Goal: Information Seeking & Learning: Learn about a topic

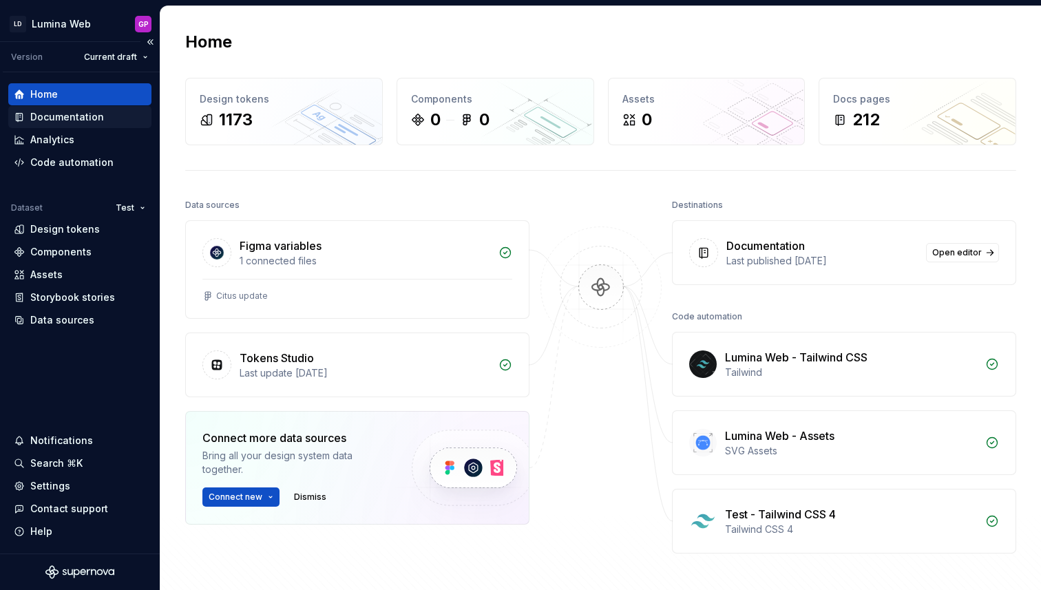
click at [48, 120] on div "Documentation" at bounding box center [67, 117] width 74 height 14
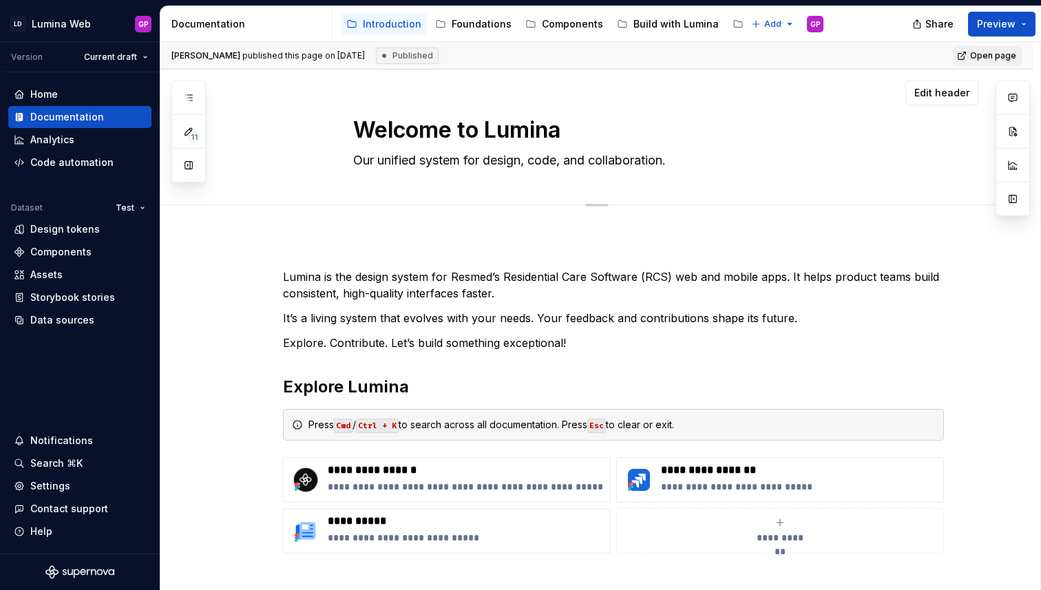
click at [191, 168] on button "button" at bounding box center [188, 165] width 25 height 25
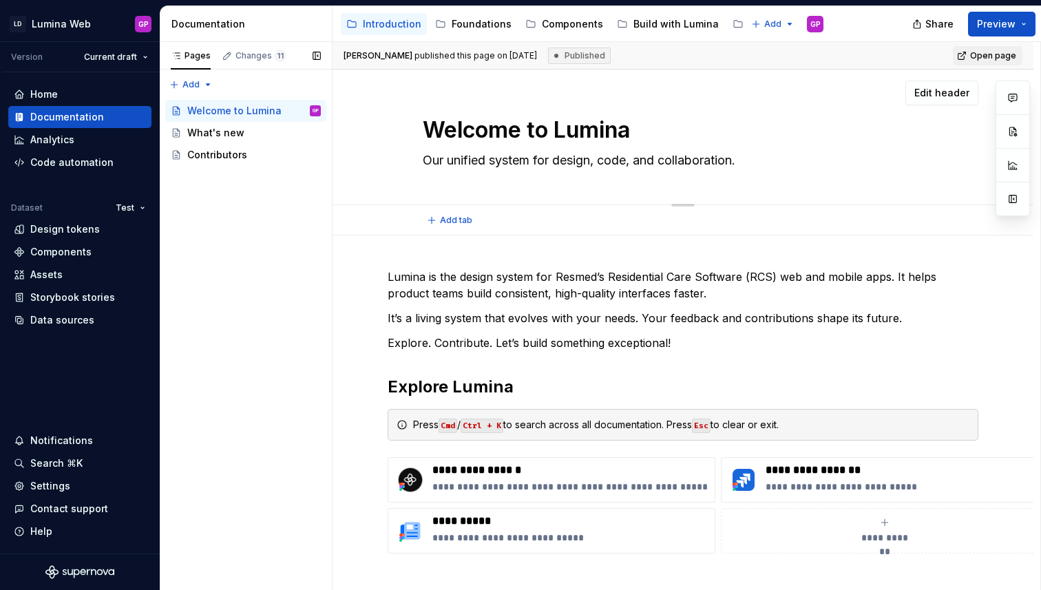
type textarea "*"
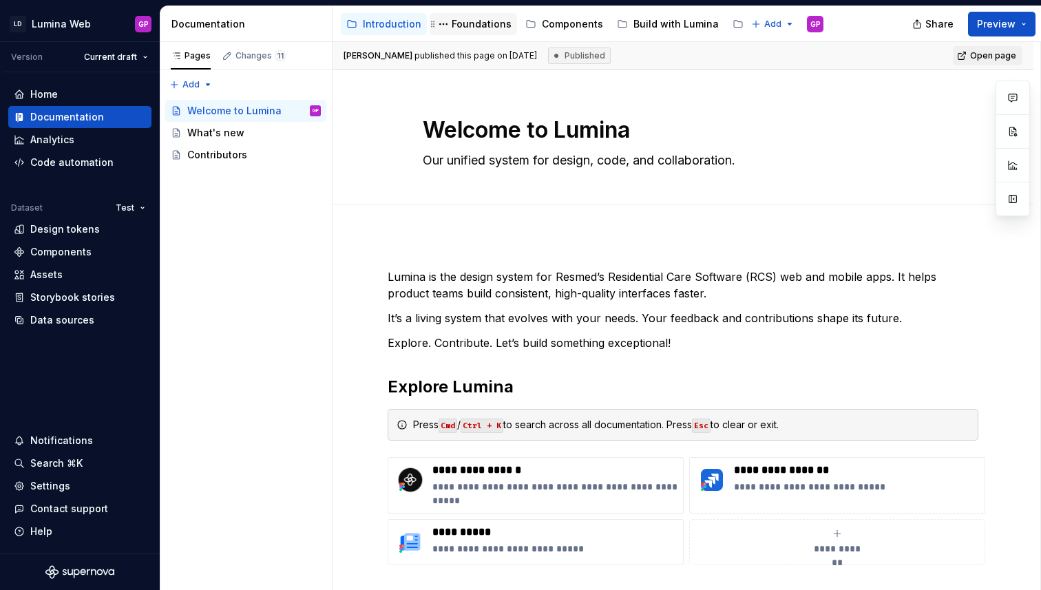
click at [472, 24] on div "Foundations" at bounding box center [482, 24] width 60 height 14
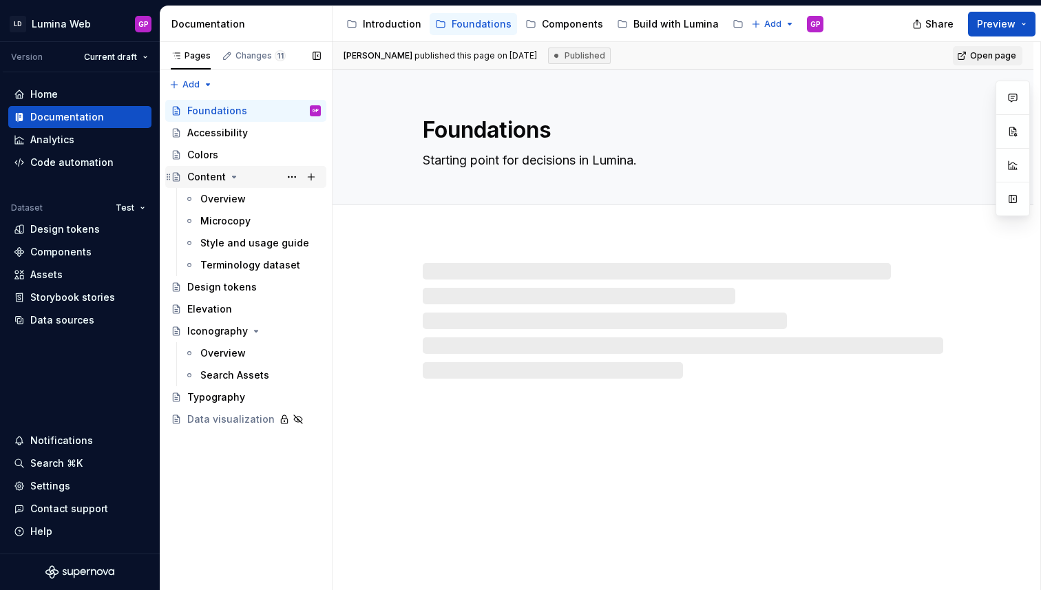
click at [233, 178] on icon "Page tree" at bounding box center [234, 176] width 3 height 1
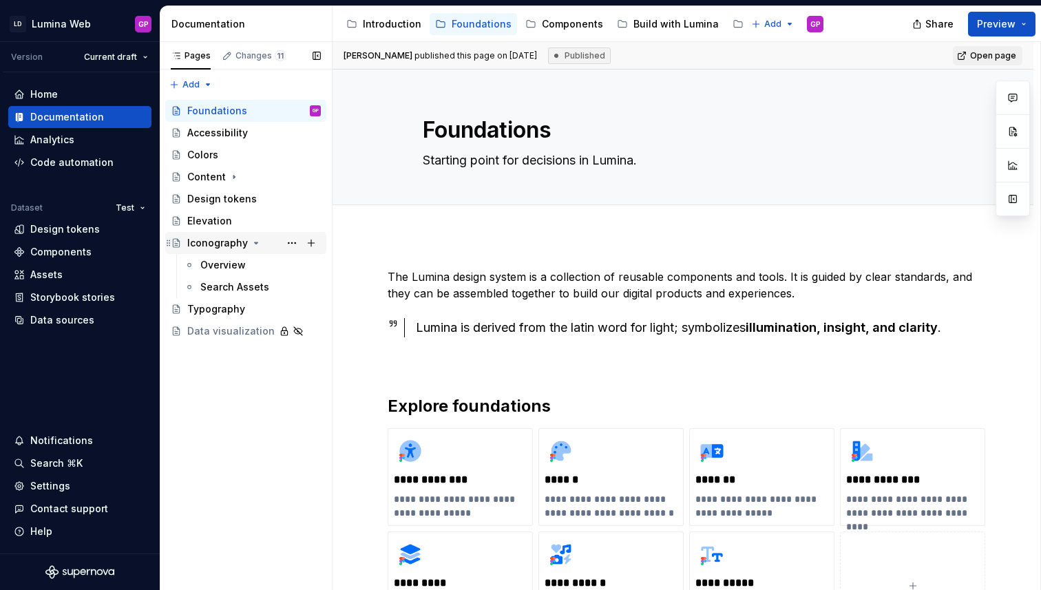
click at [251, 242] on icon "Page tree" at bounding box center [256, 243] width 11 height 11
click at [563, 26] on div "Components" at bounding box center [572, 24] width 61 height 14
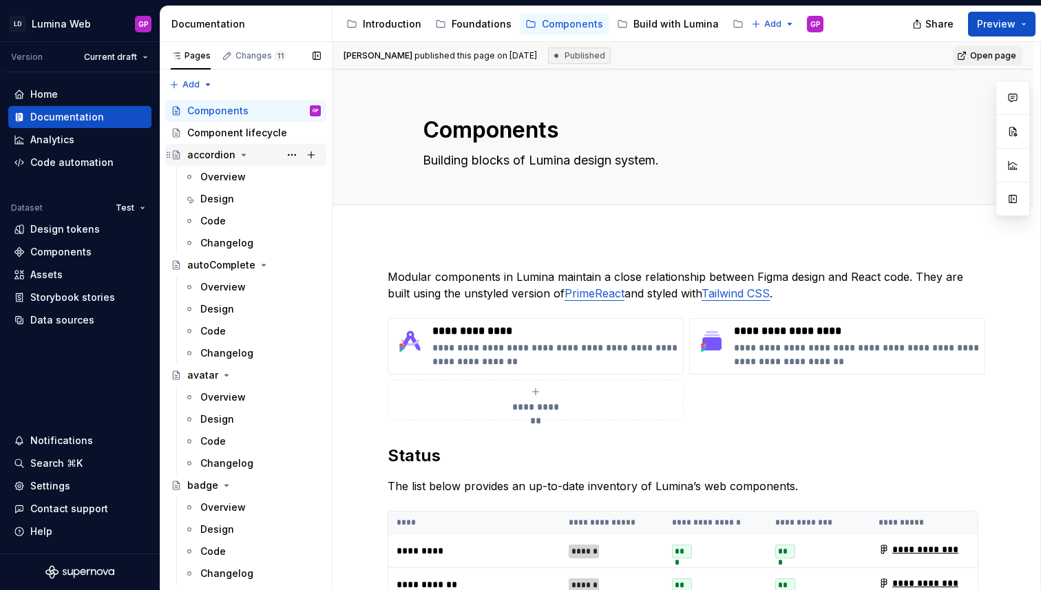
click at [244, 154] on icon "Page tree" at bounding box center [243, 154] width 11 height 11
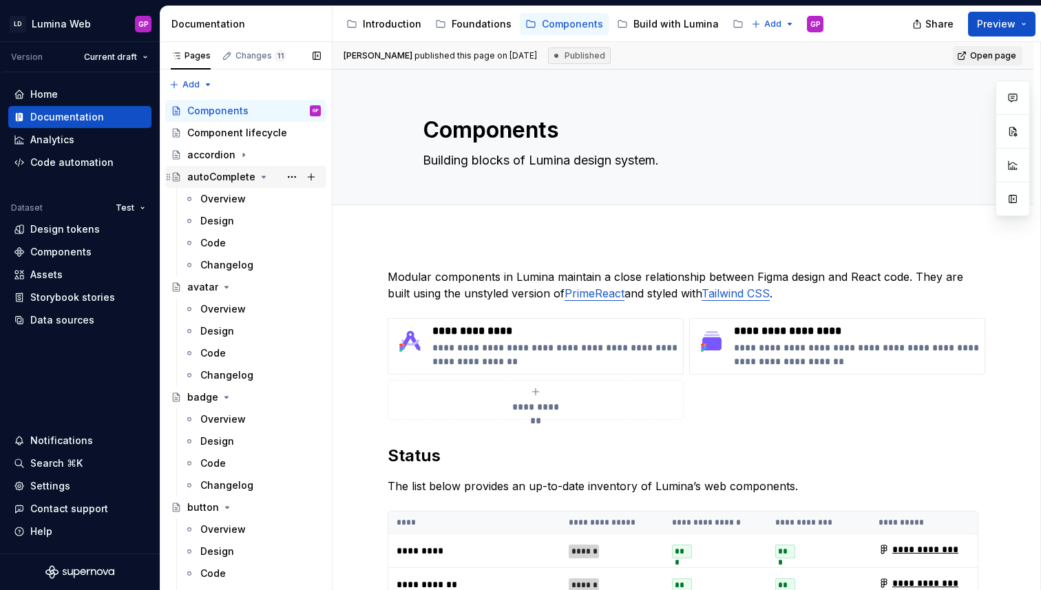
click at [259, 178] on icon "Page tree" at bounding box center [263, 176] width 11 height 11
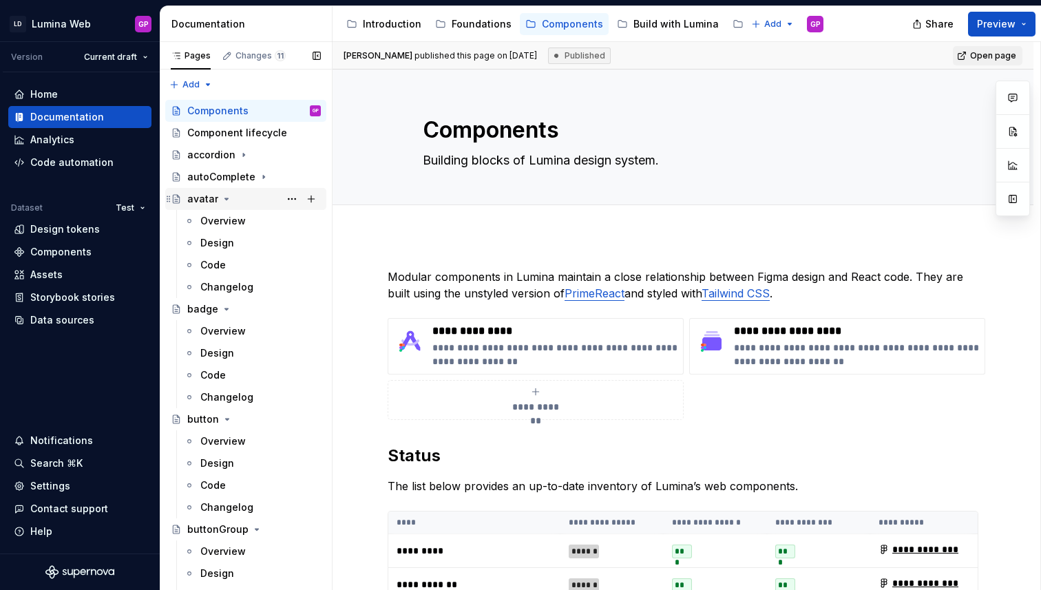
click at [221, 198] on icon "Page tree" at bounding box center [226, 199] width 11 height 11
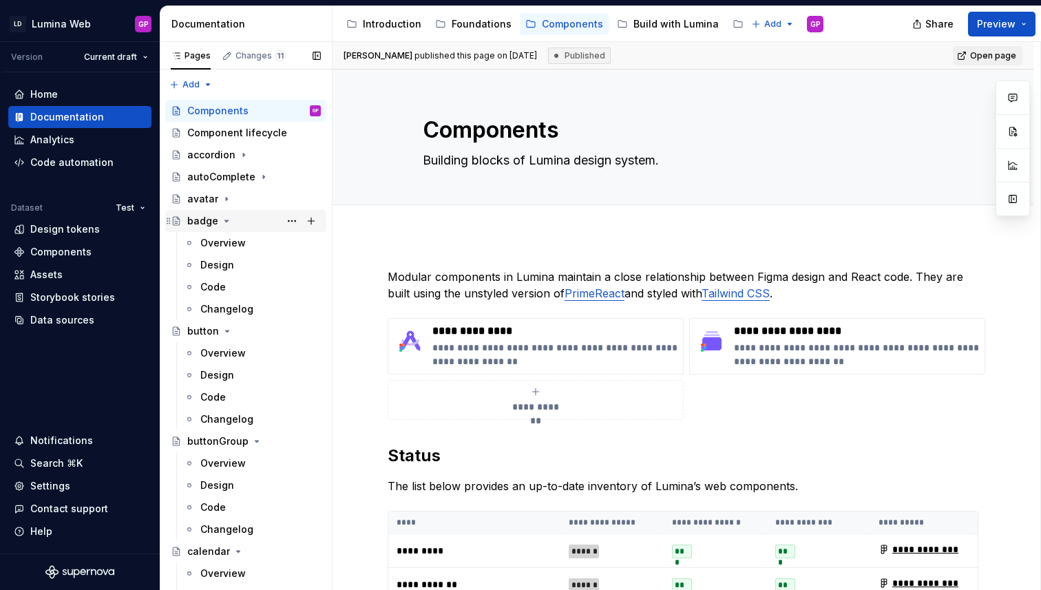
click at [221, 220] on icon "Page tree" at bounding box center [226, 221] width 11 height 11
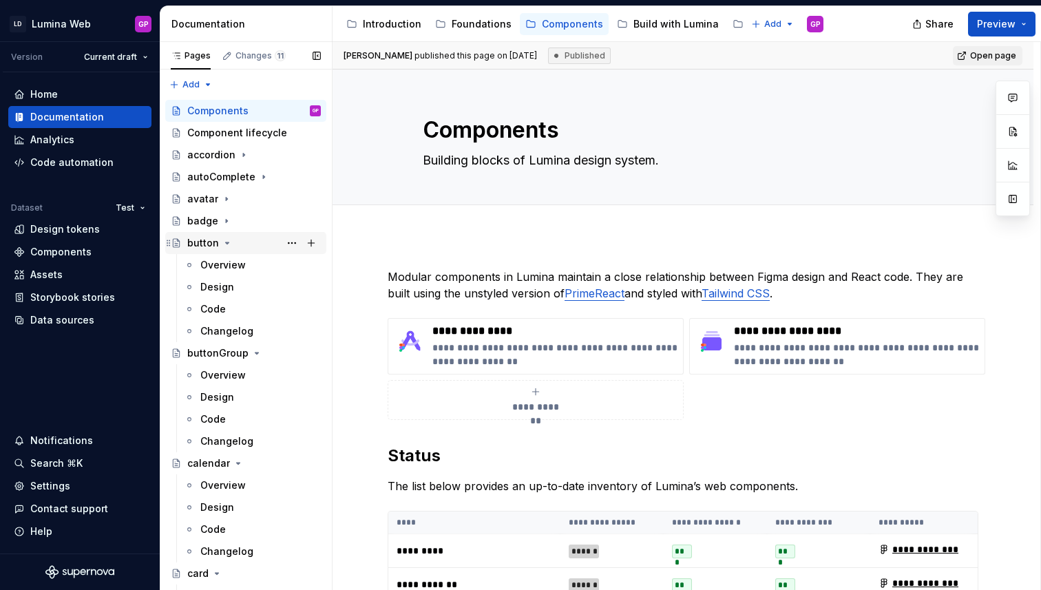
click at [227, 242] on icon "Page tree" at bounding box center [227, 243] width 11 height 11
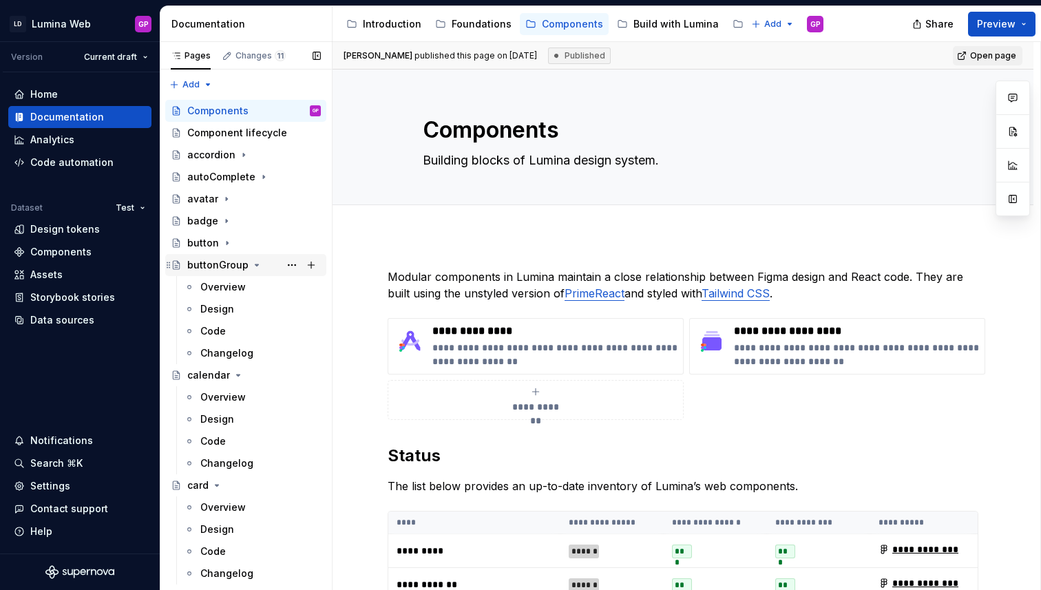
click at [254, 266] on icon "Page tree" at bounding box center [256, 265] width 11 height 11
click at [238, 291] on icon "Page tree" at bounding box center [238, 287] width 11 height 11
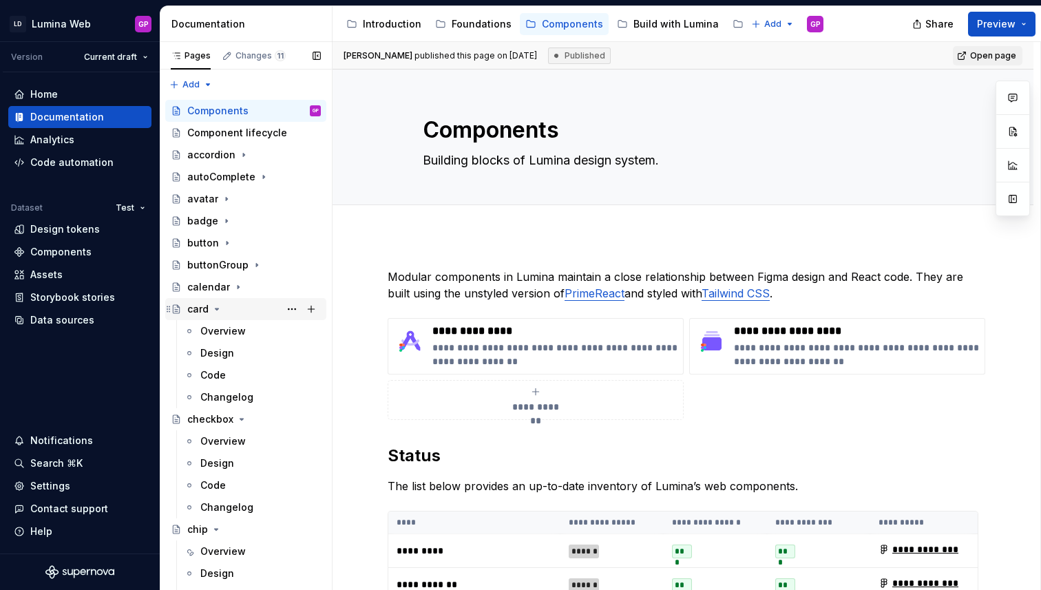
click at [218, 312] on icon "Page tree" at bounding box center [216, 309] width 11 height 11
click at [241, 329] on icon "Page tree" at bounding box center [241, 331] width 11 height 11
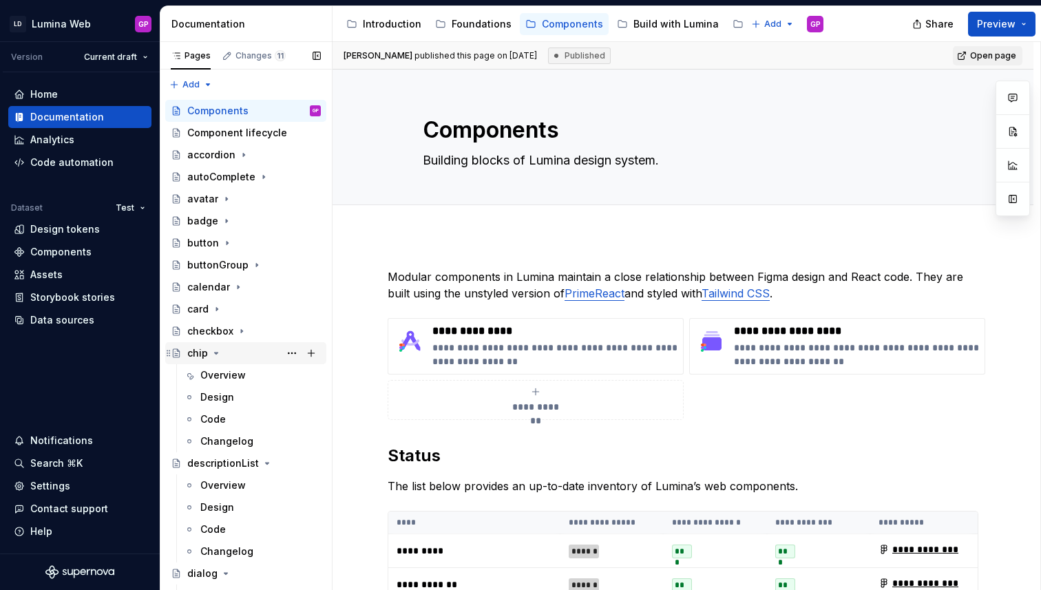
click at [216, 357] on icon "Page tree" at bounding box center [216, 353] width 11 height 11
click at [204, 134] on div "Component lifecycle" at bounding box center [233, 133] width 92 height 14
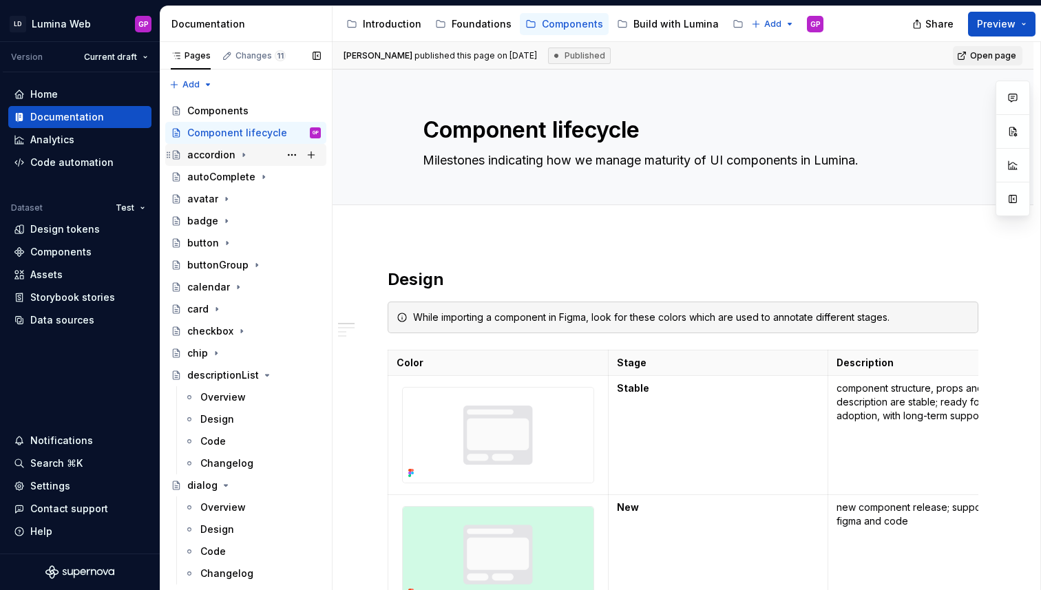
click at [205, 157] on div "accordion" at bounding box center [211, 155] width 48 height 14
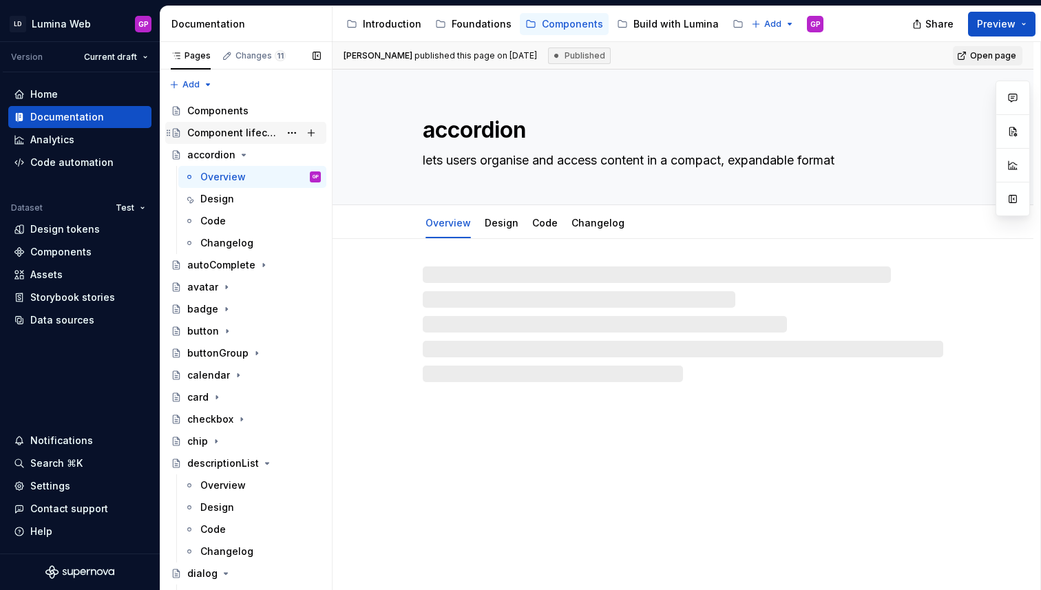
click at [209, 129] on div "Component lifecycle" at bounding box center [233, 133] width 92 height 14
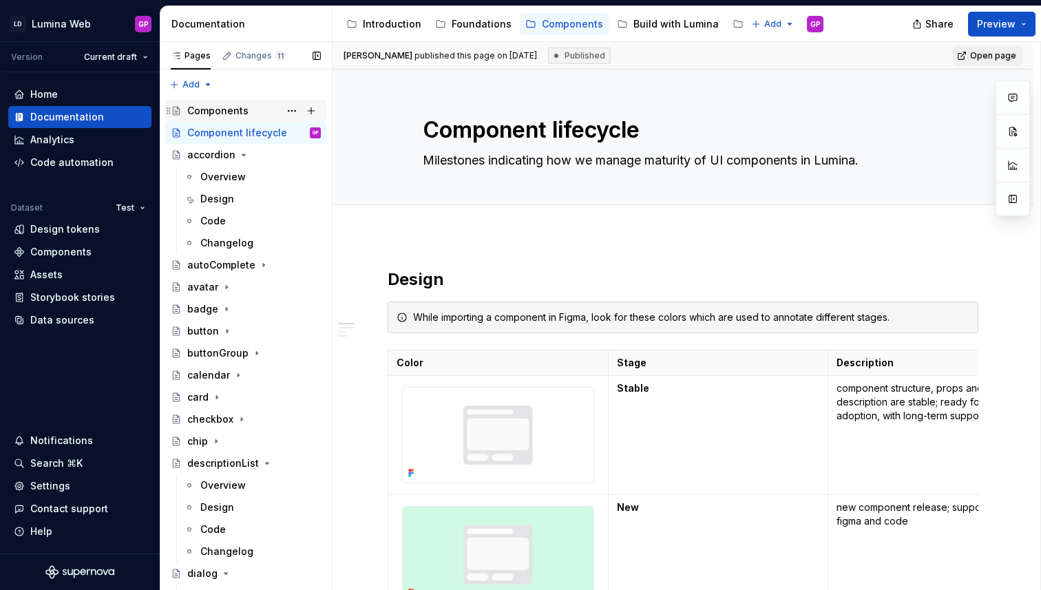
click at [209, 105] on div "Components" at bounding box center [217, 111] width 61 height 14
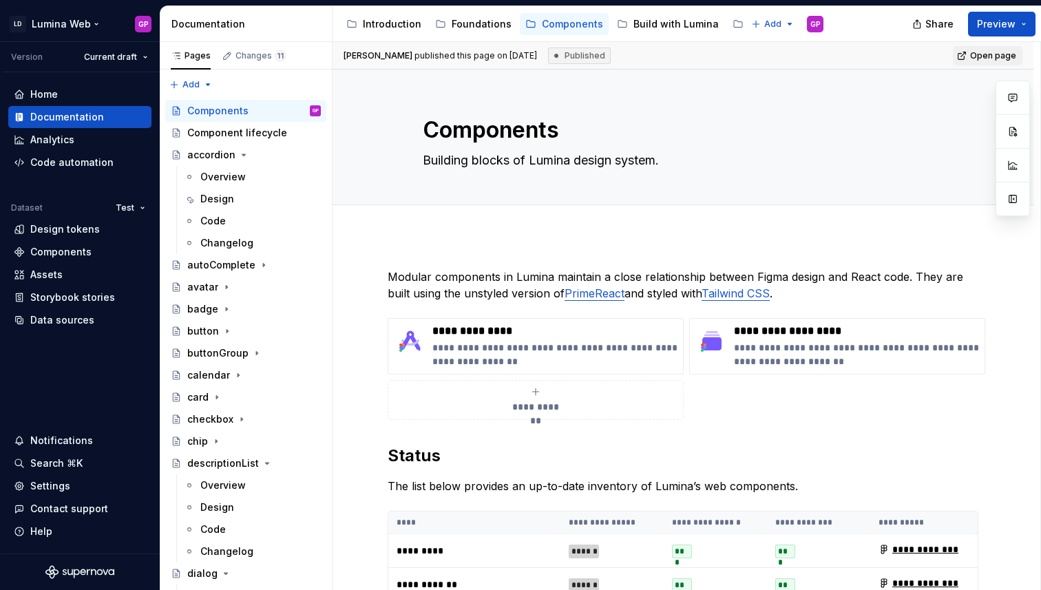
click at [74, 21] on html "LD Lumina Web GP Version Current draft Home Documentation Analytics Code automa…" at bounding box center [520, 295] width 1041 height 590
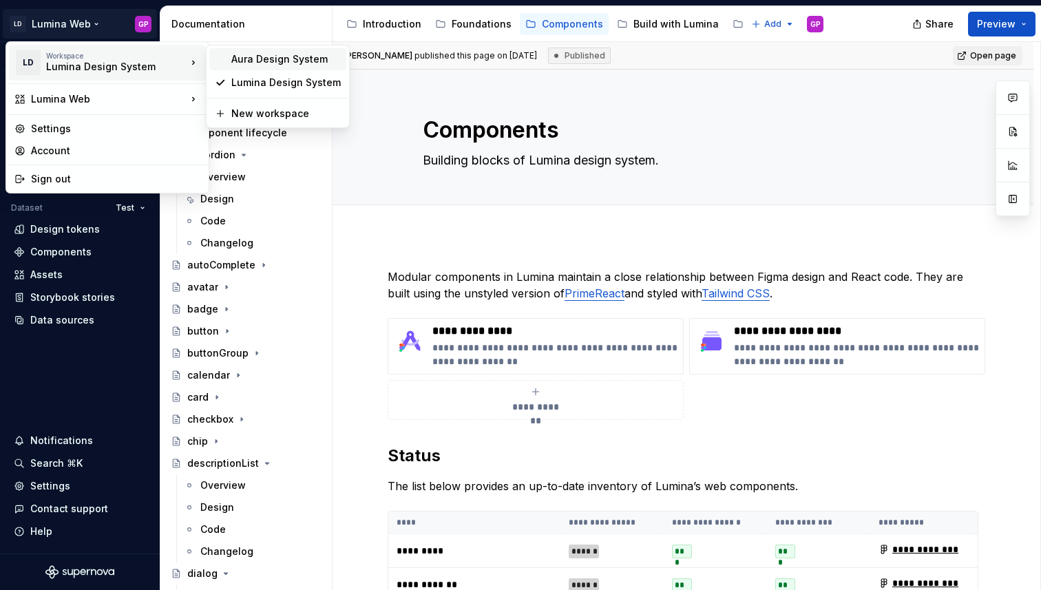
click at [254, 59] on div "Aura Design System" at bounding box center [286, 59] width 110 height 14
type textarea "*"
